Goal: Transaction & Acquisition: Obtain resource

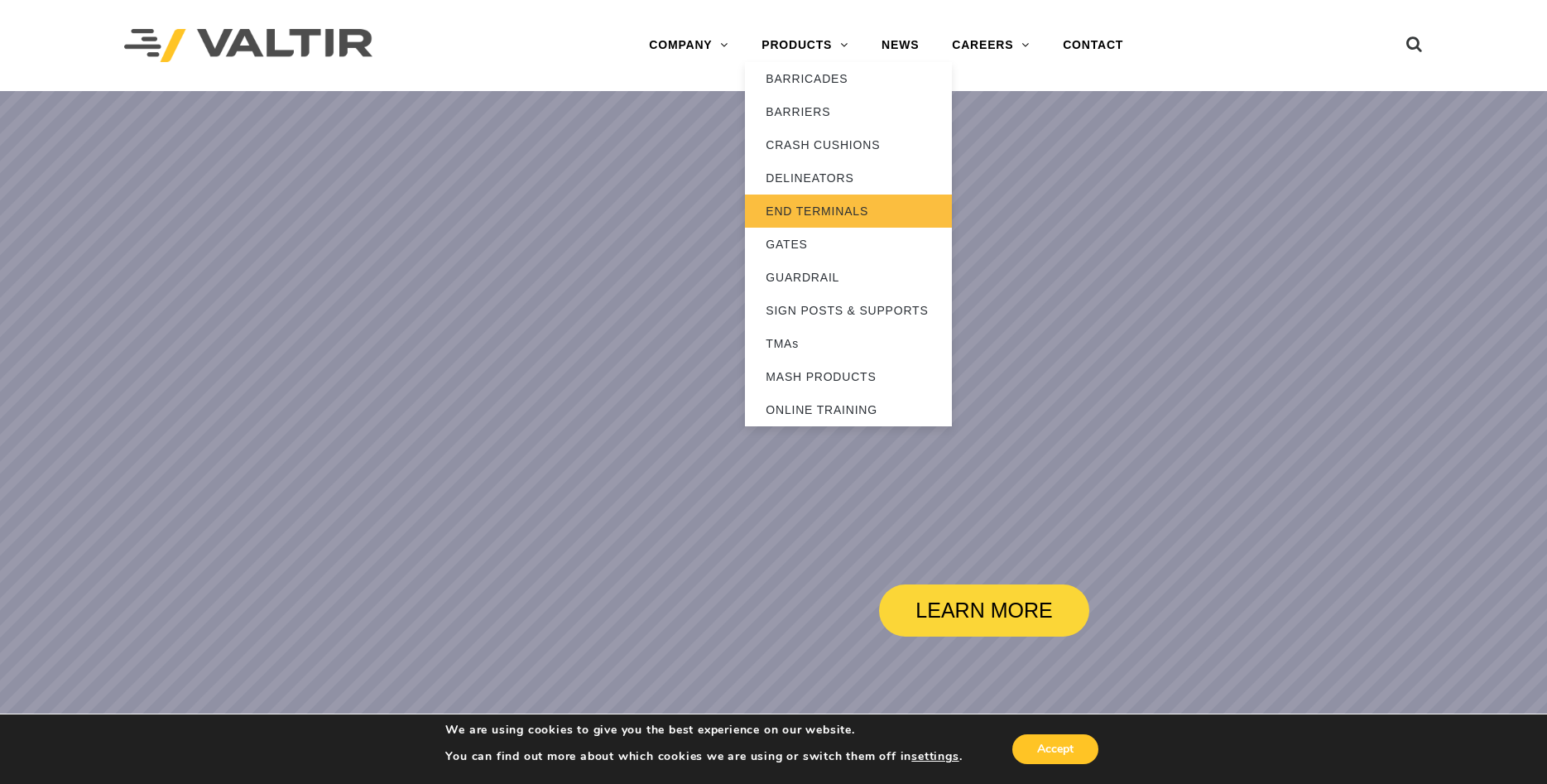
click at [826, 205] on link "END TERMINALS" at bounding box center [848, 211] width 207 height 33
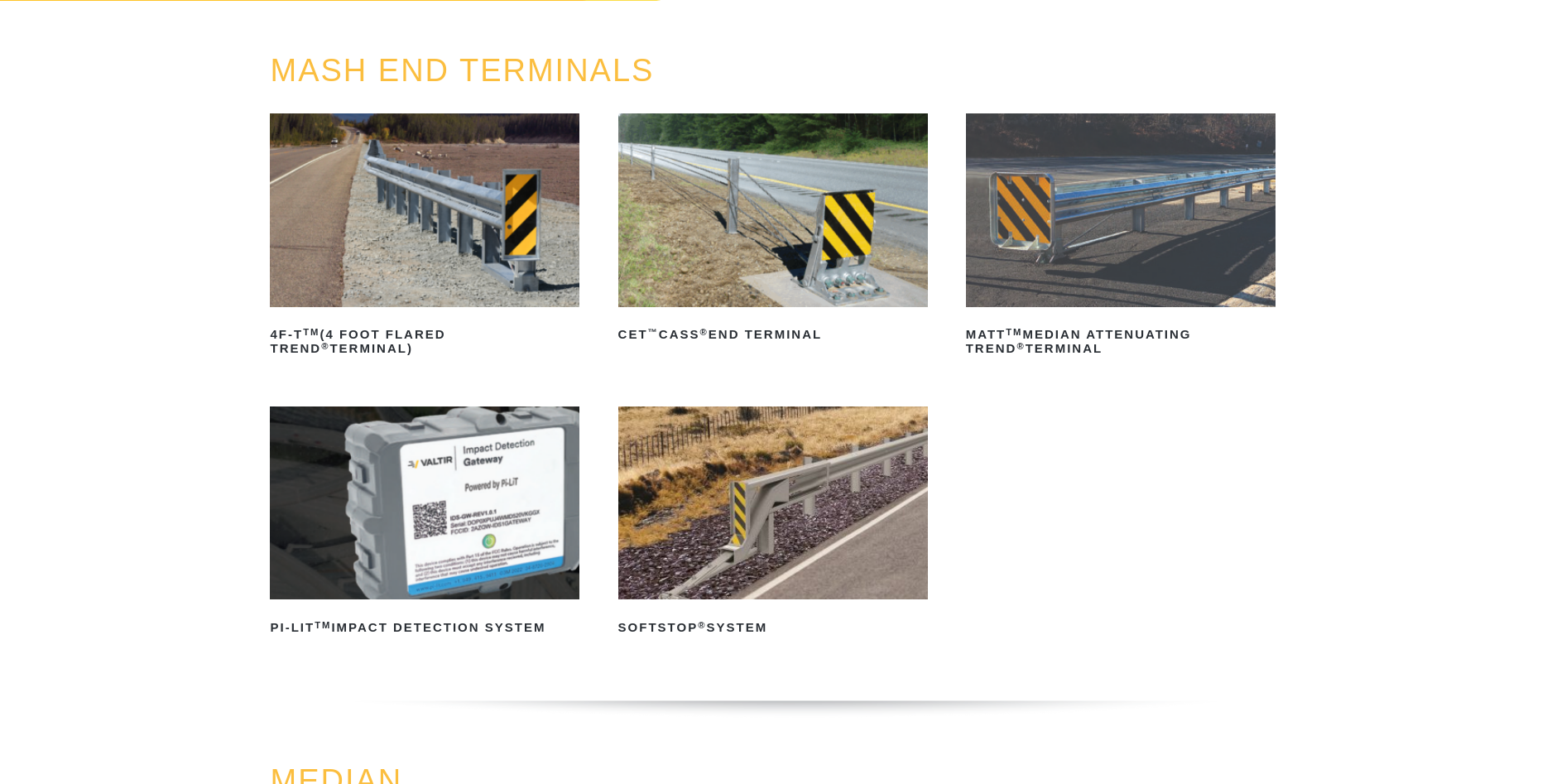
scroll to position [169, 0]
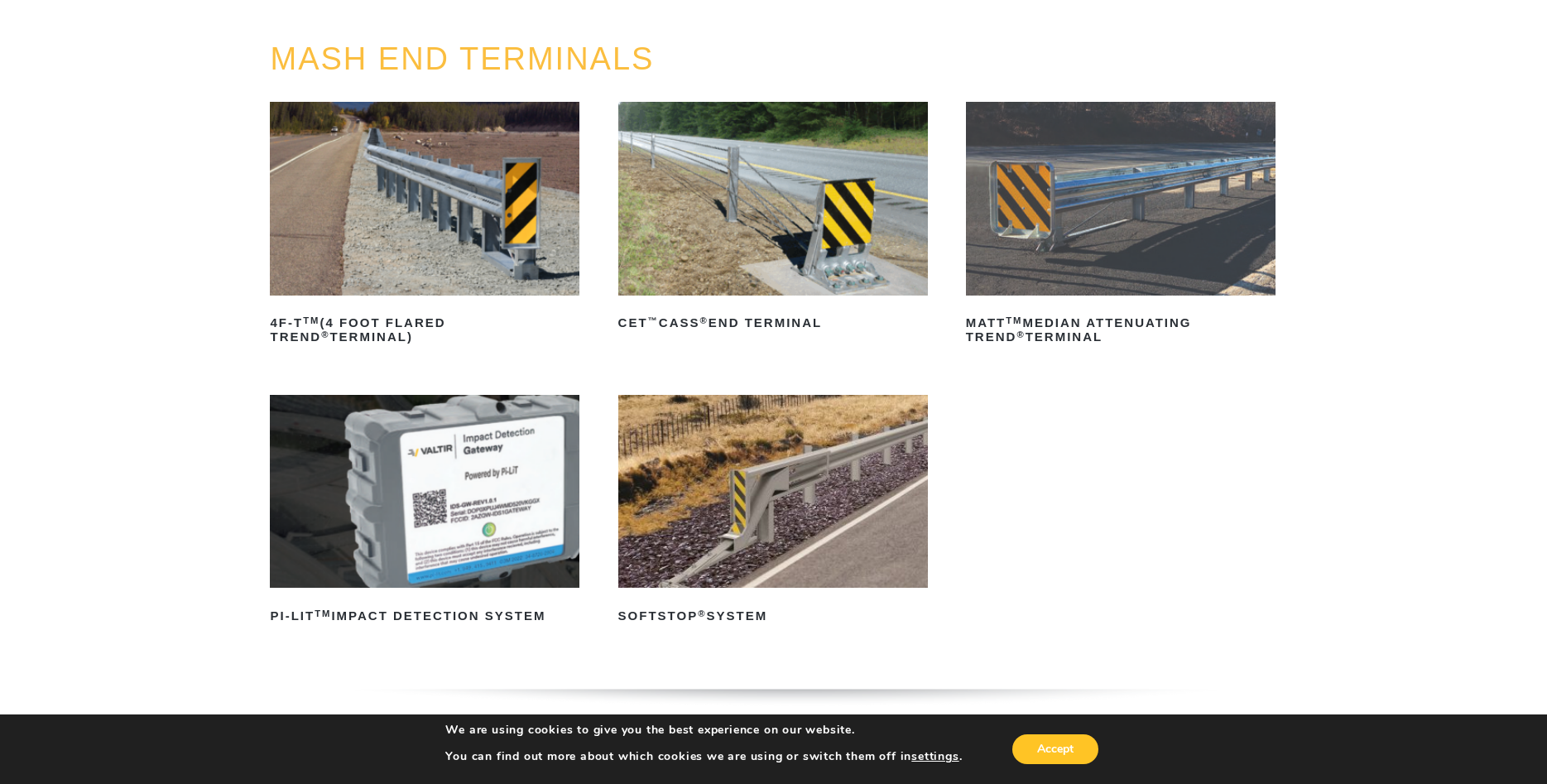
click at [767, 520] on img at bounding box center [774, 492] width 310 height 194
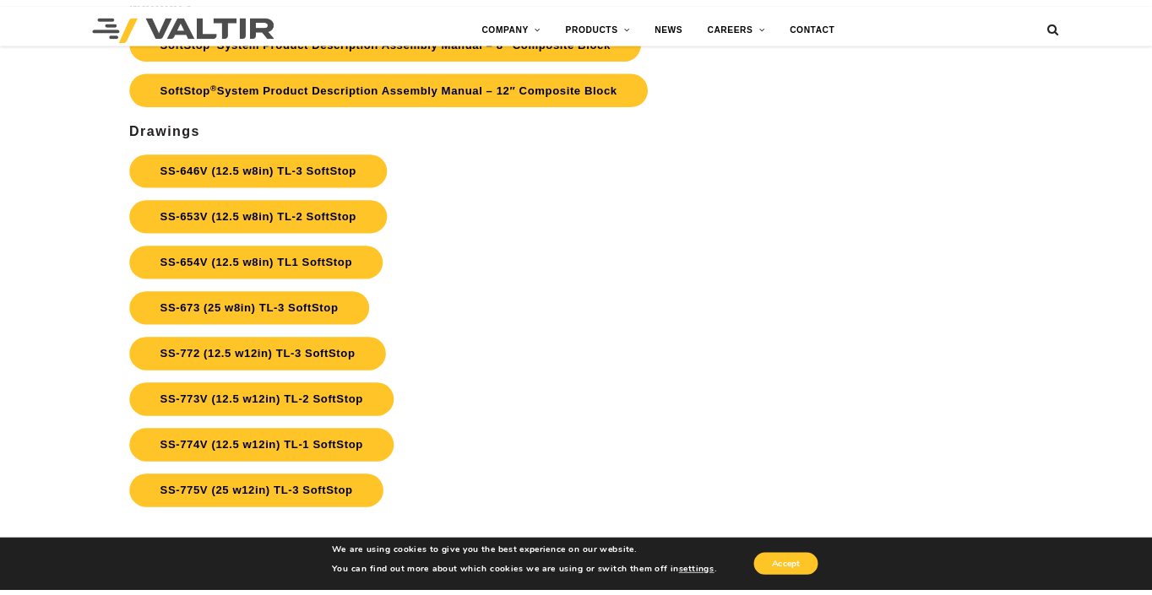
scroll to position [5752, 0]
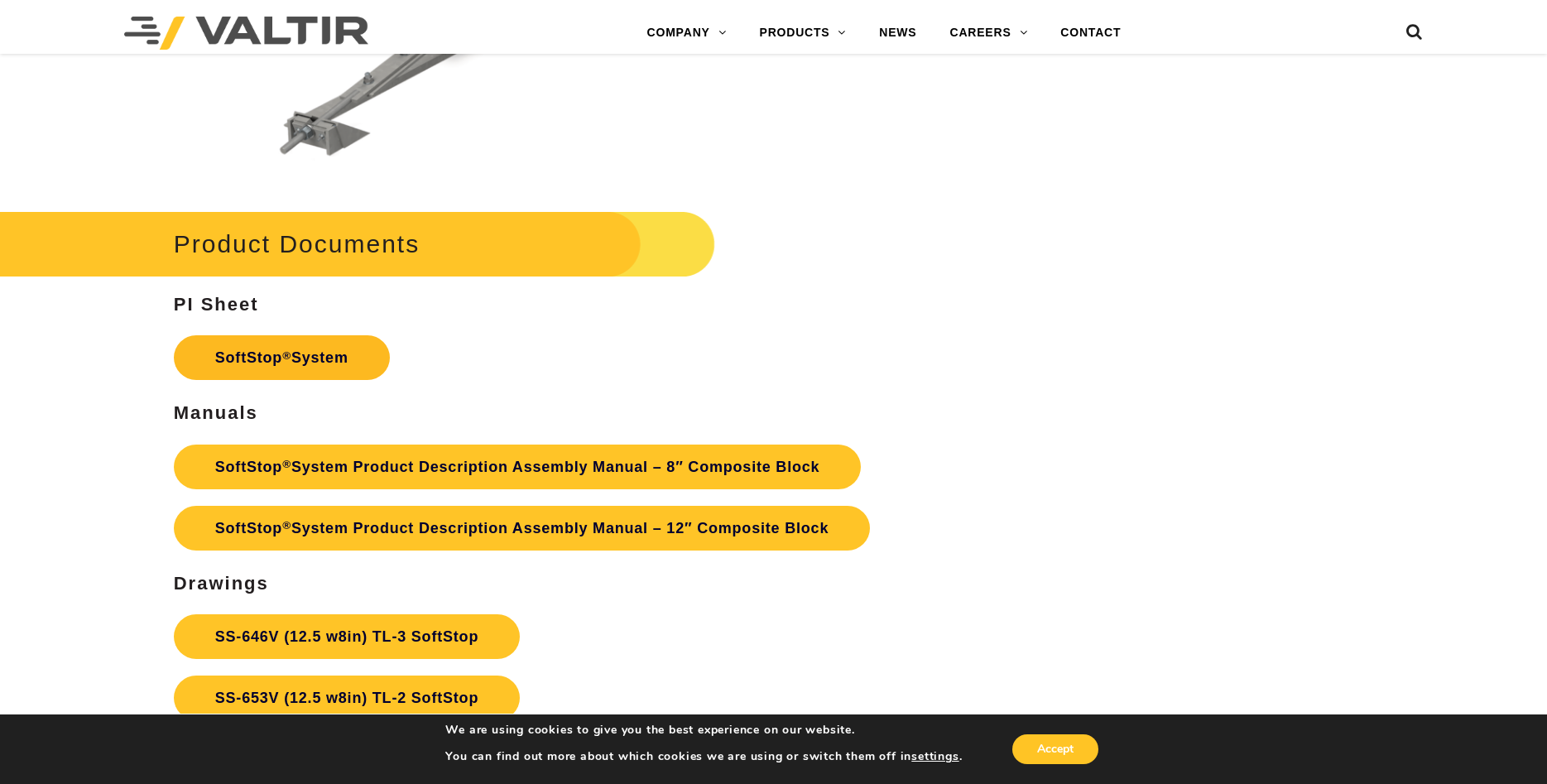
click at [319, 360] on link "SoftStop ® System" at bounding box center [281, 358] width 216 height 45
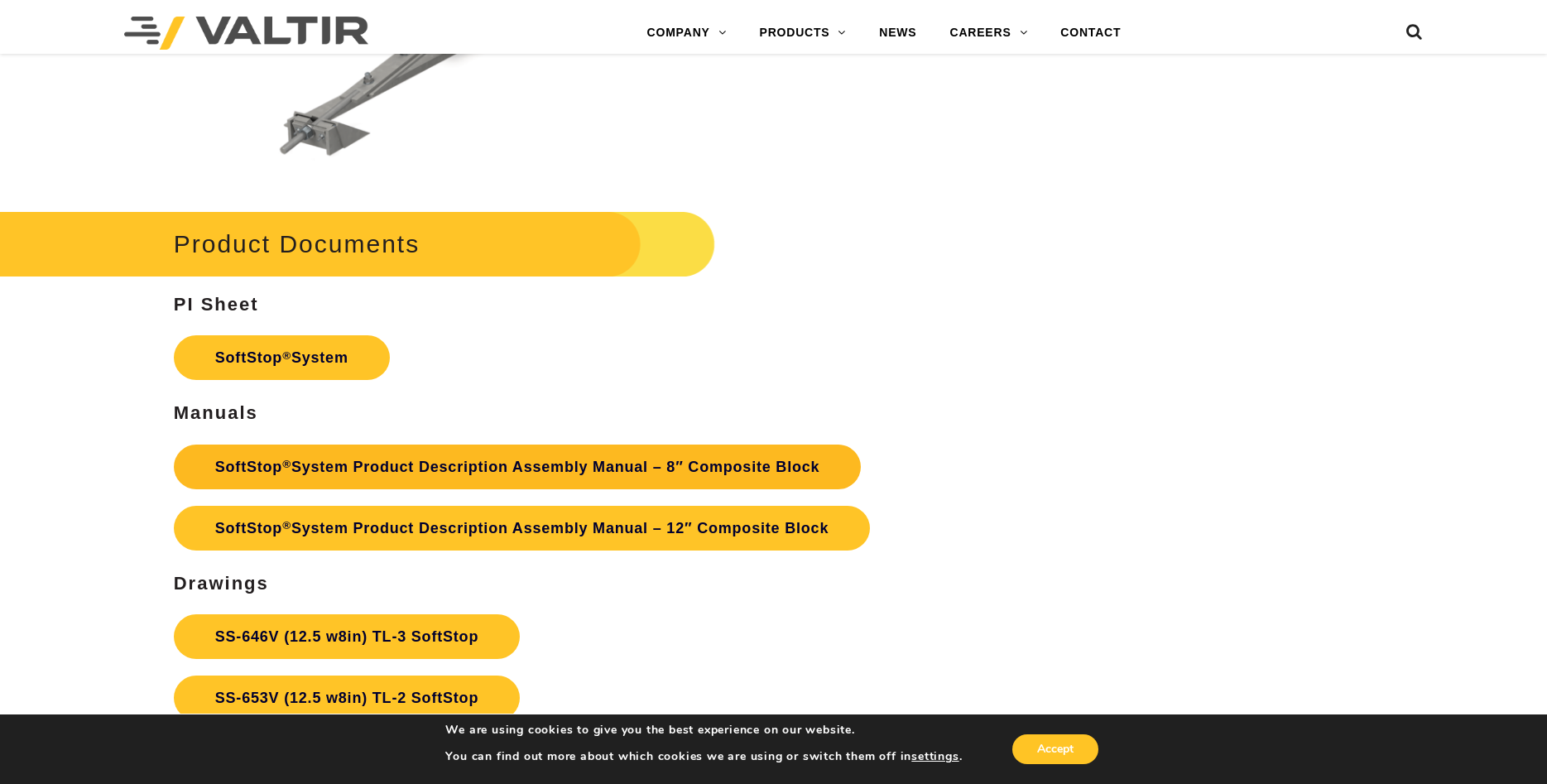
click at [334, 479] on link "SoftStop ® System Product Description Assembly Manual – 8″ Composite Block" at bounding box center [518, 467] width 688 height 45
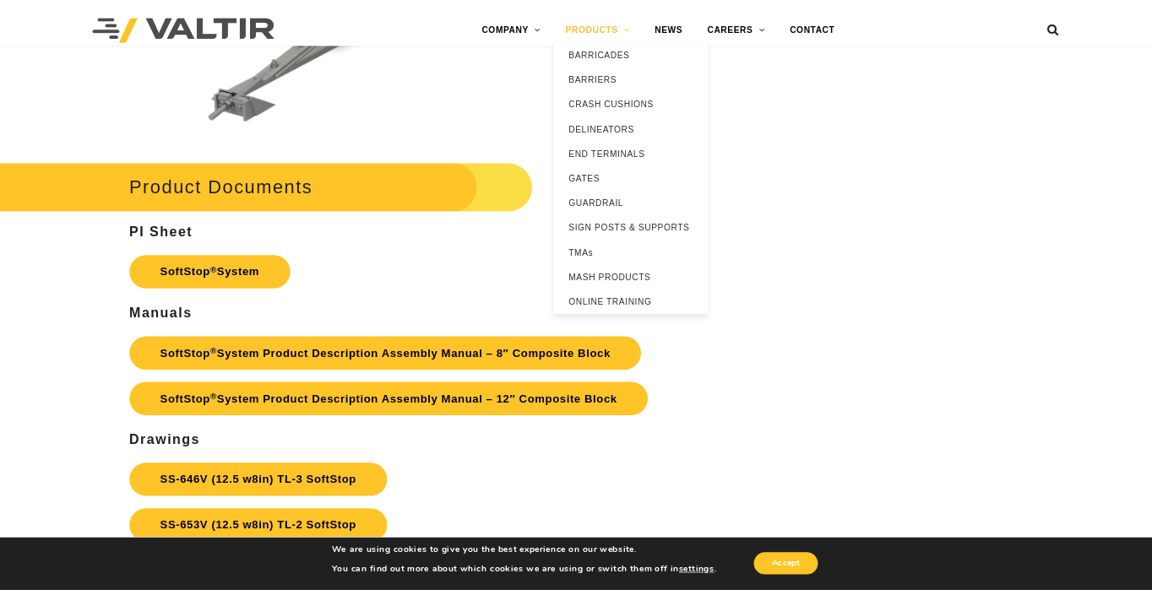
scroll to position [5751, 0]
